Goal: Information Seeking & Learning: Learn about a topic

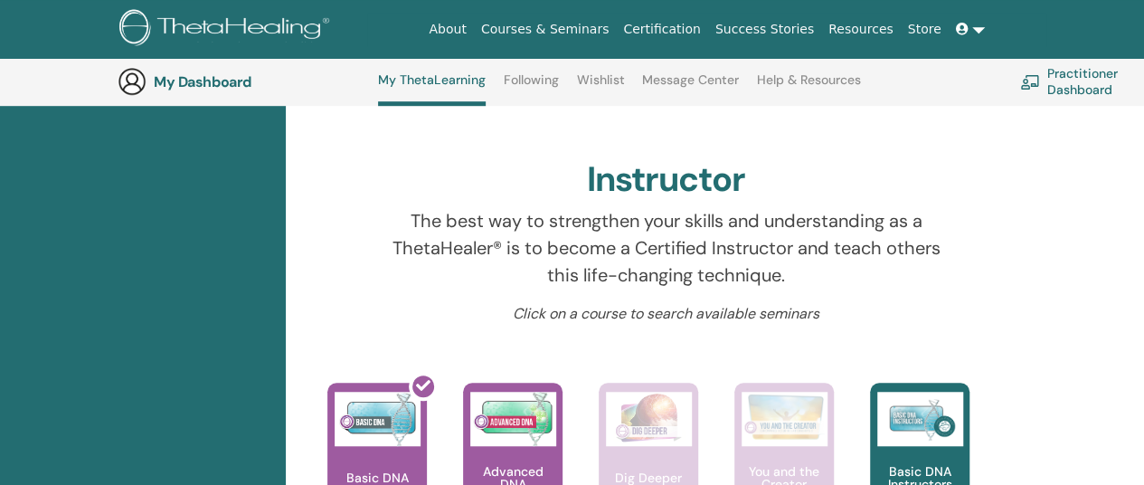
scroll to position [537, 0]
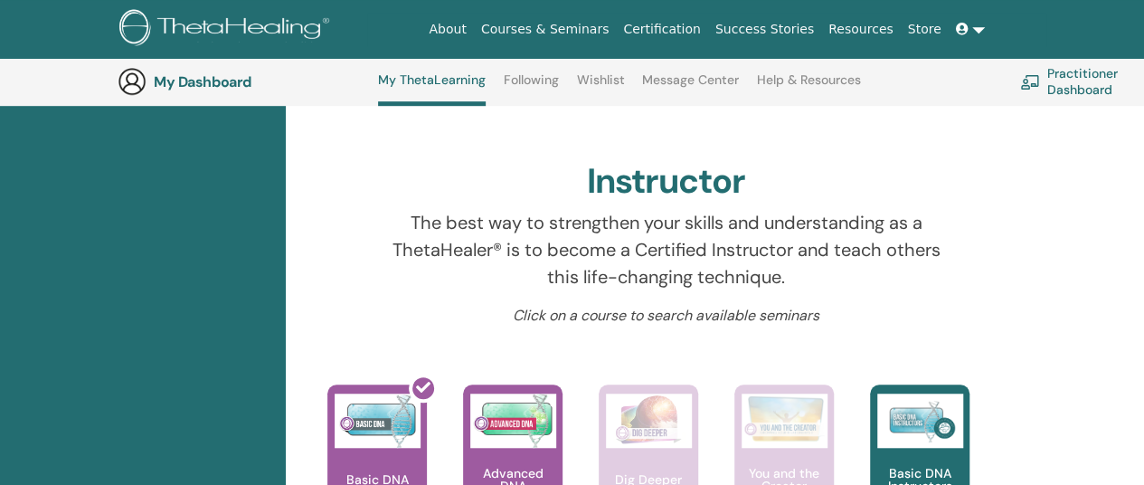
drag, startPoint x: 828, startPoint y: 307, endPoint x: 635, endPoint y: 206, distance: 218.0
drag, startPoint x: 635, startPoint y: 206, endPoint x: 529, endPoint y: 193, distance: 106.5
click at [529, 193] on div "Instructor" at bounding box center [665, 185] width 695 height 49
click at [559, 220] on p "The best way to strengthen your skills and understanding as a ThetaHealer® is t…" at bounding box center [666, 249] width 575 height 81
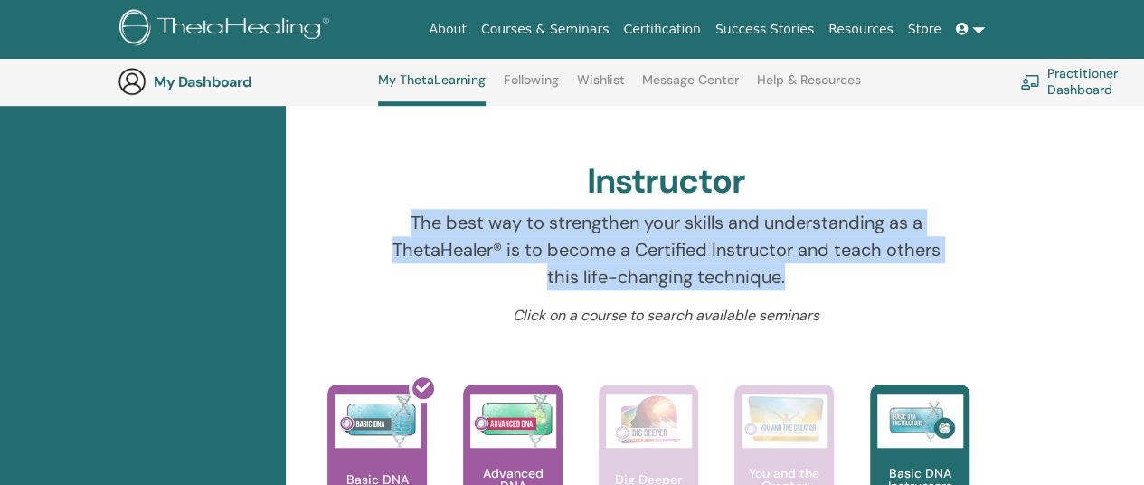
click at [559, 220] on p "The best way to strengthen your skills and understanding as a ThetaHealer® is t…" at bounding box center [666, 249] width 575 height 81
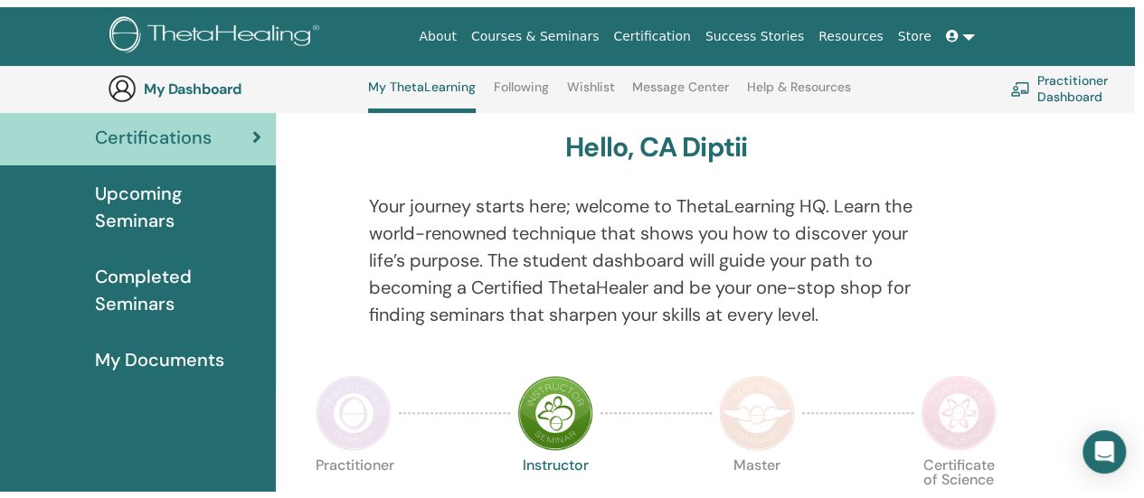
scroll to position [58, 0]
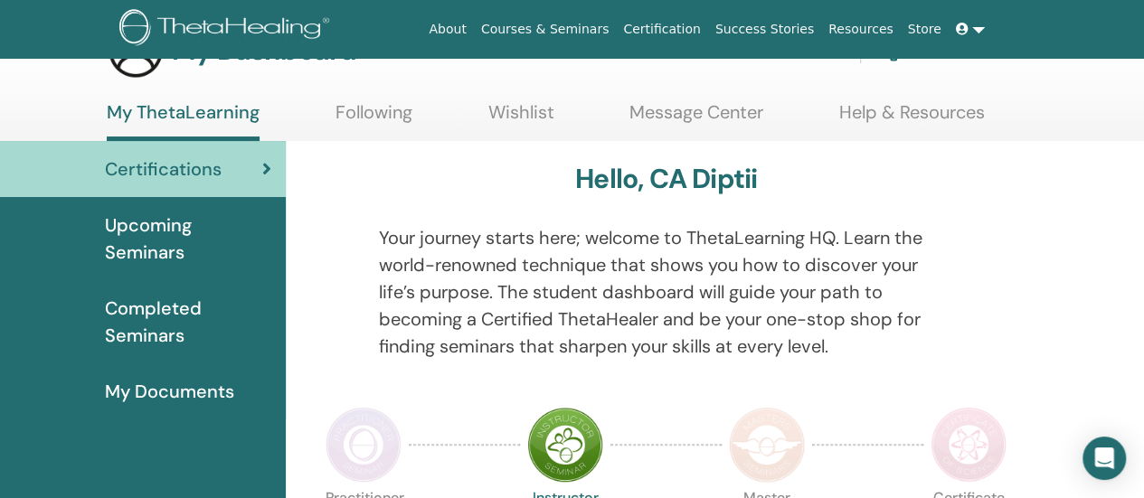
click at [512, 245] on p "Your journey starts here; welcome to ThetaLearning HQ. Learn the world-renowned…" at bounding box center [666, 292] width 575 height 136
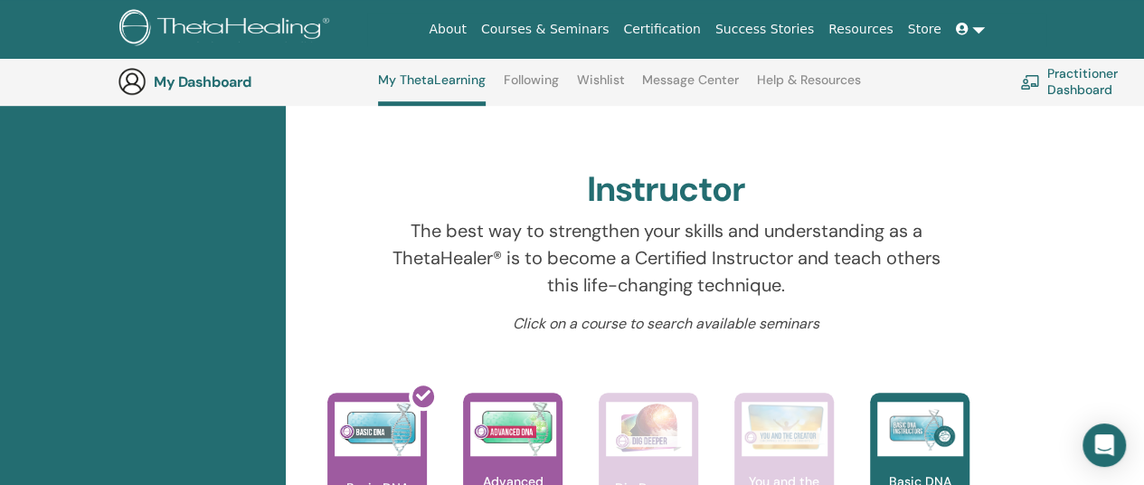
scroll to position [527, 0]
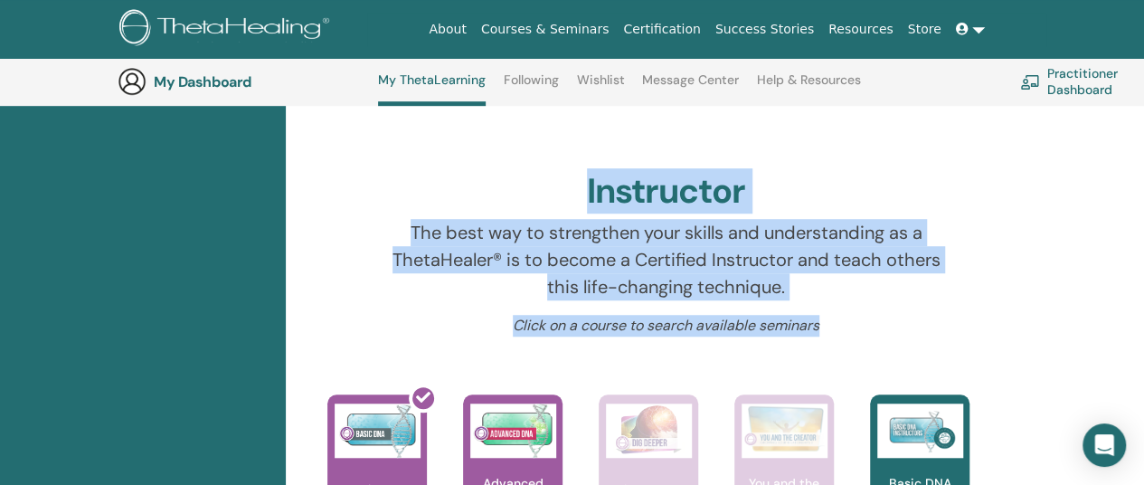
drag, startPoint x: 579, startPoint y: 185, endPoint x: 881, endPoint y: 327, distance: 333.7
click at [693, 258] on p "The best way to strengthen your skills and understanding as a ThetaHealer® is t…" at bounding box center [666, 259] width 575 height 81
